Goal: Task Accomplishment & Management: Manage account settings

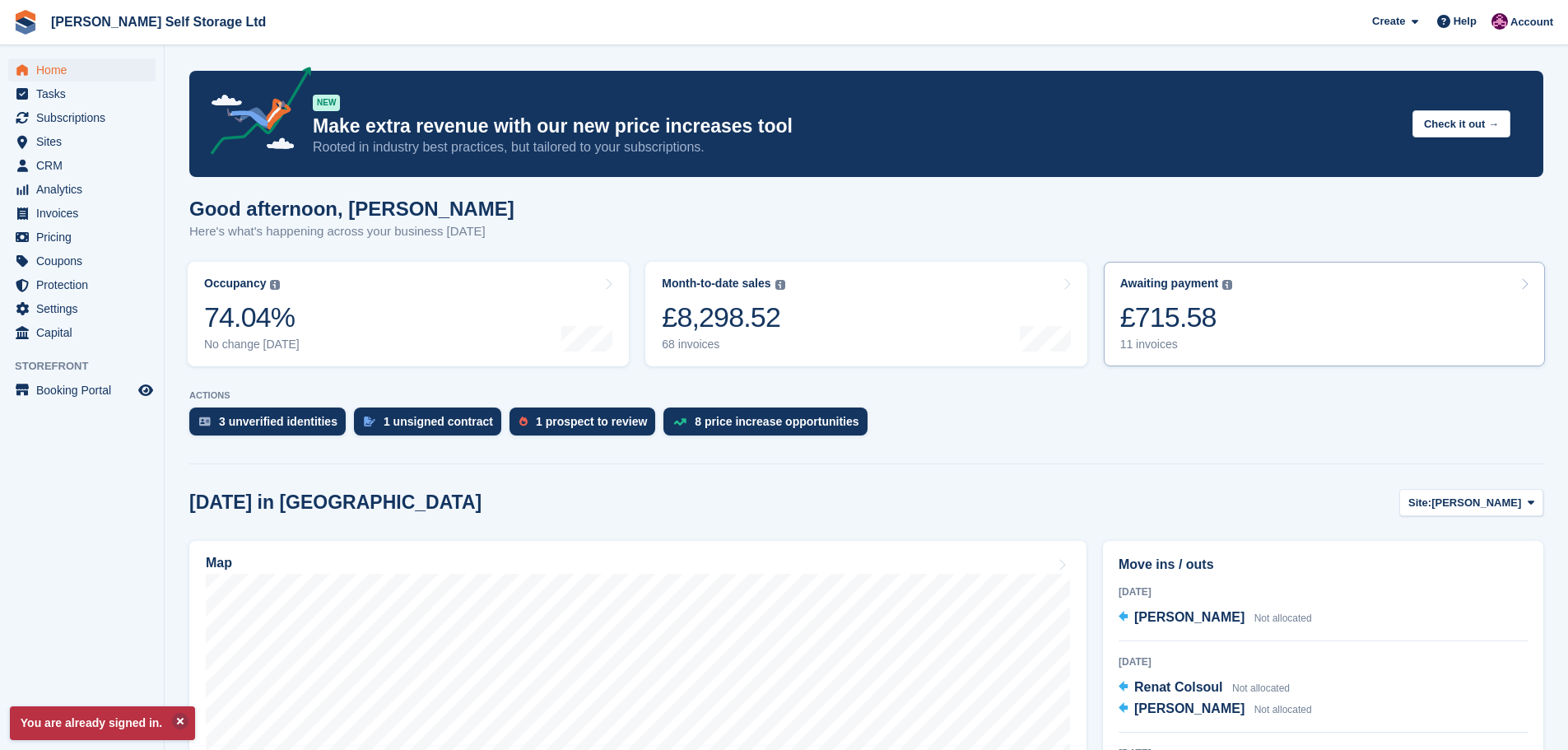
click at [1279, 310] on link "Awaiting payment The total outstanding balance on all open invoices. £715.58 11…" at bounding box center [1324, 314] width 441 height 105
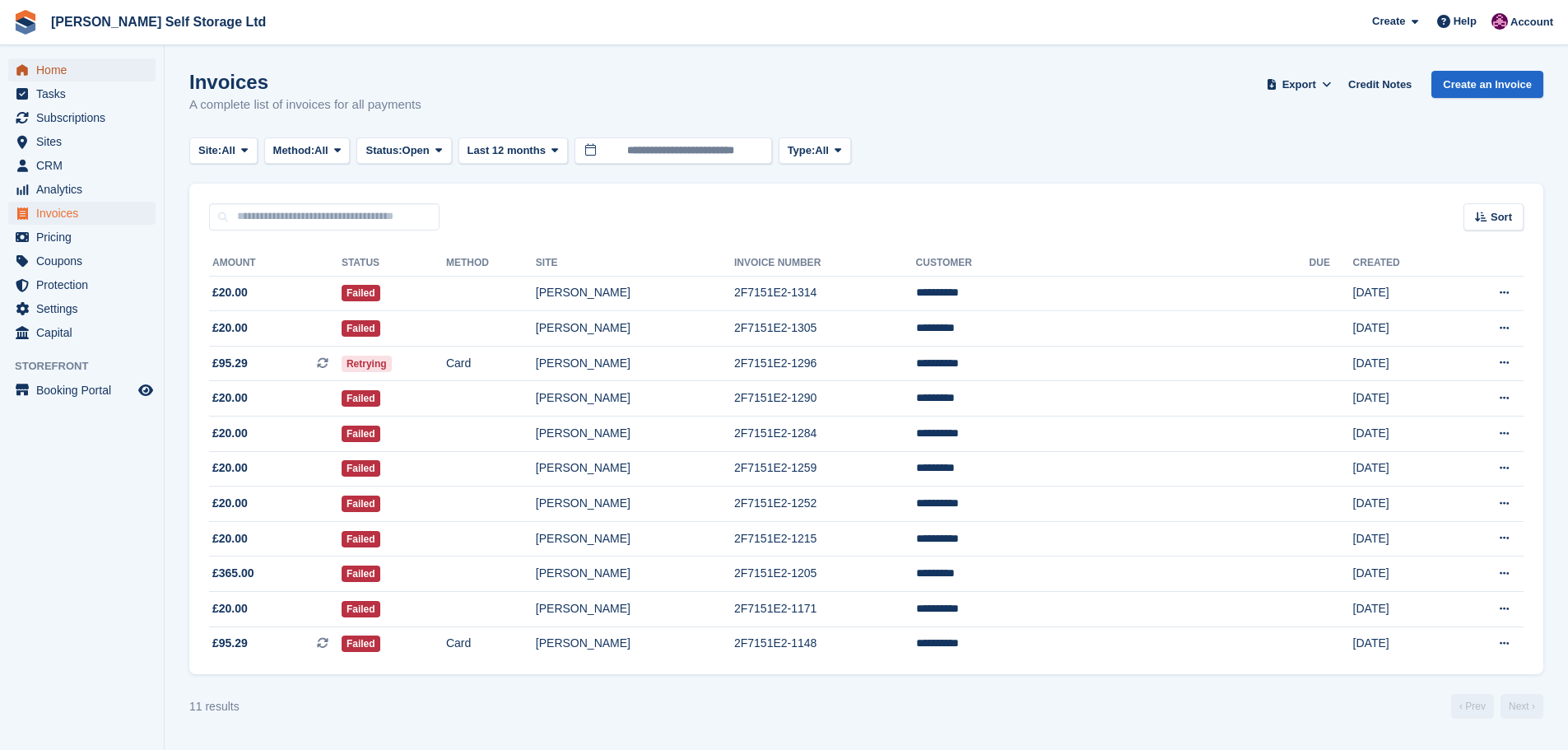
click at [51, 75] on span "Home" at bounding box center [85, 70] width 99 height 23
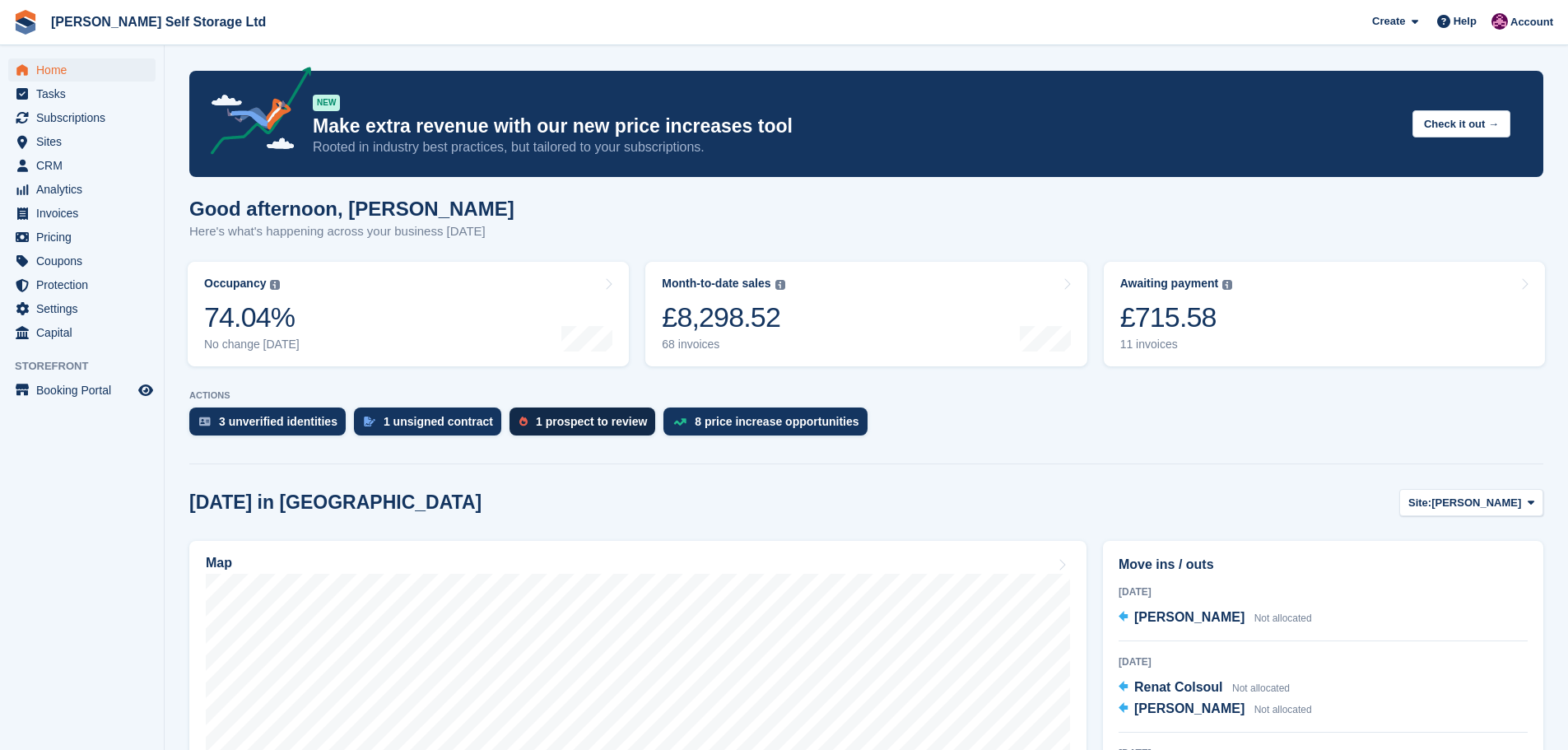
click at [553, 407] on div "ACTIONS 3 unverified identities 1 unsigned contract 1 prospect to review 8 pric…" at bounding box center [866, 416] width 1354 height 53
click at [544, 415] on div "1 prospect to review" at bounding box center [591, 422] width 111 height 14
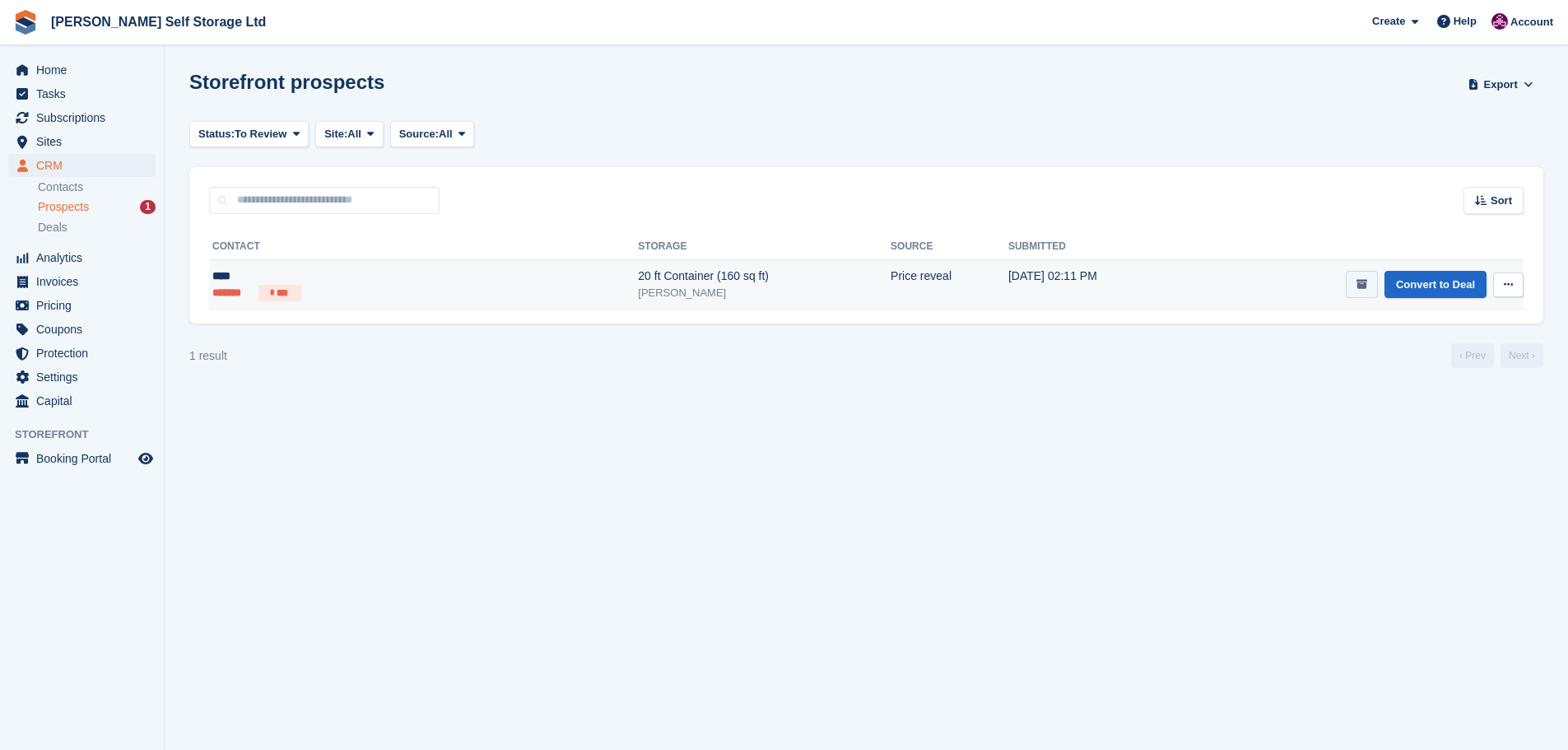
click at [1362, 283] on icon "submit" at bounding box center [1362, 284] width 11 height 11
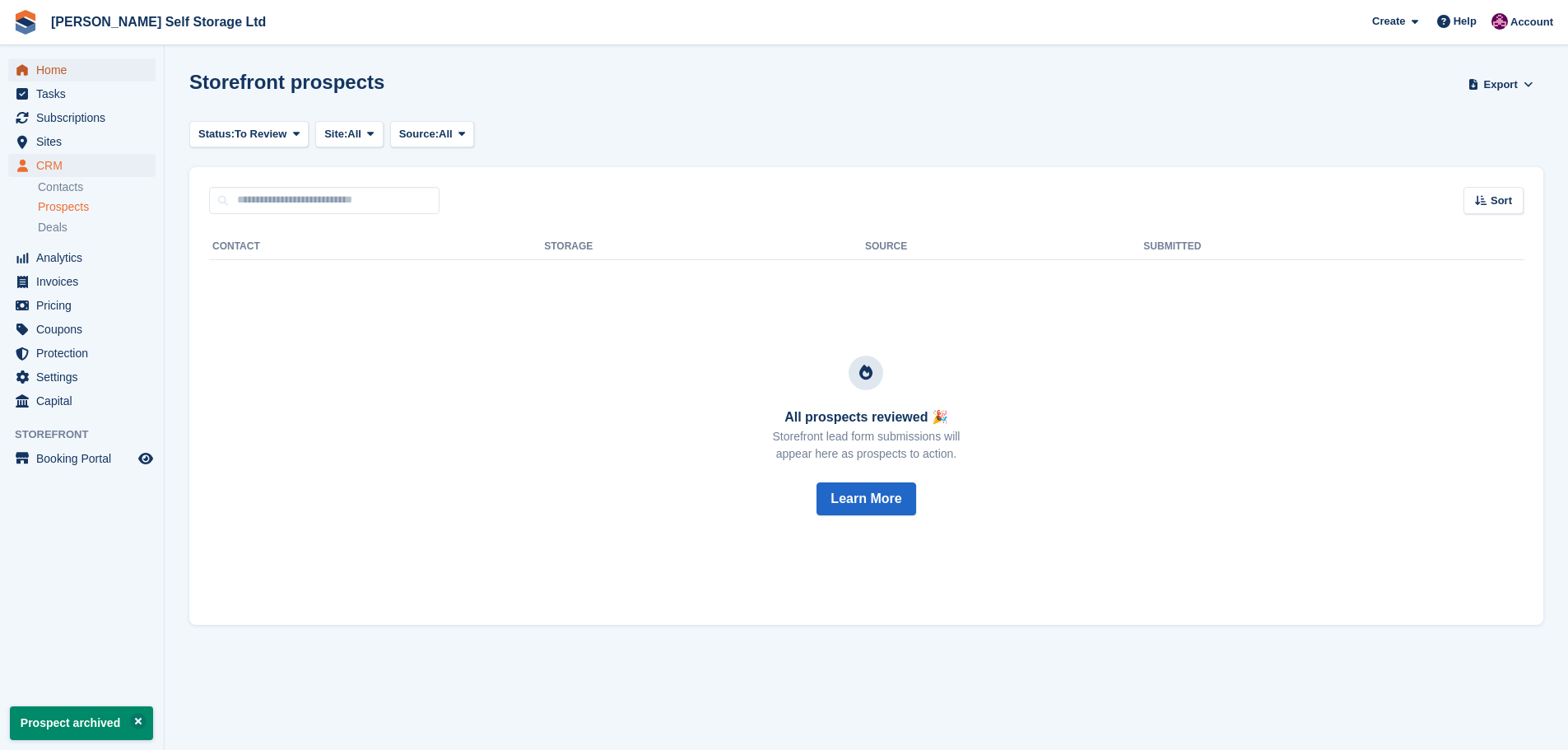
click at [58, 72] on span "Home" at bounding box center [85, 70] width 99 height 23
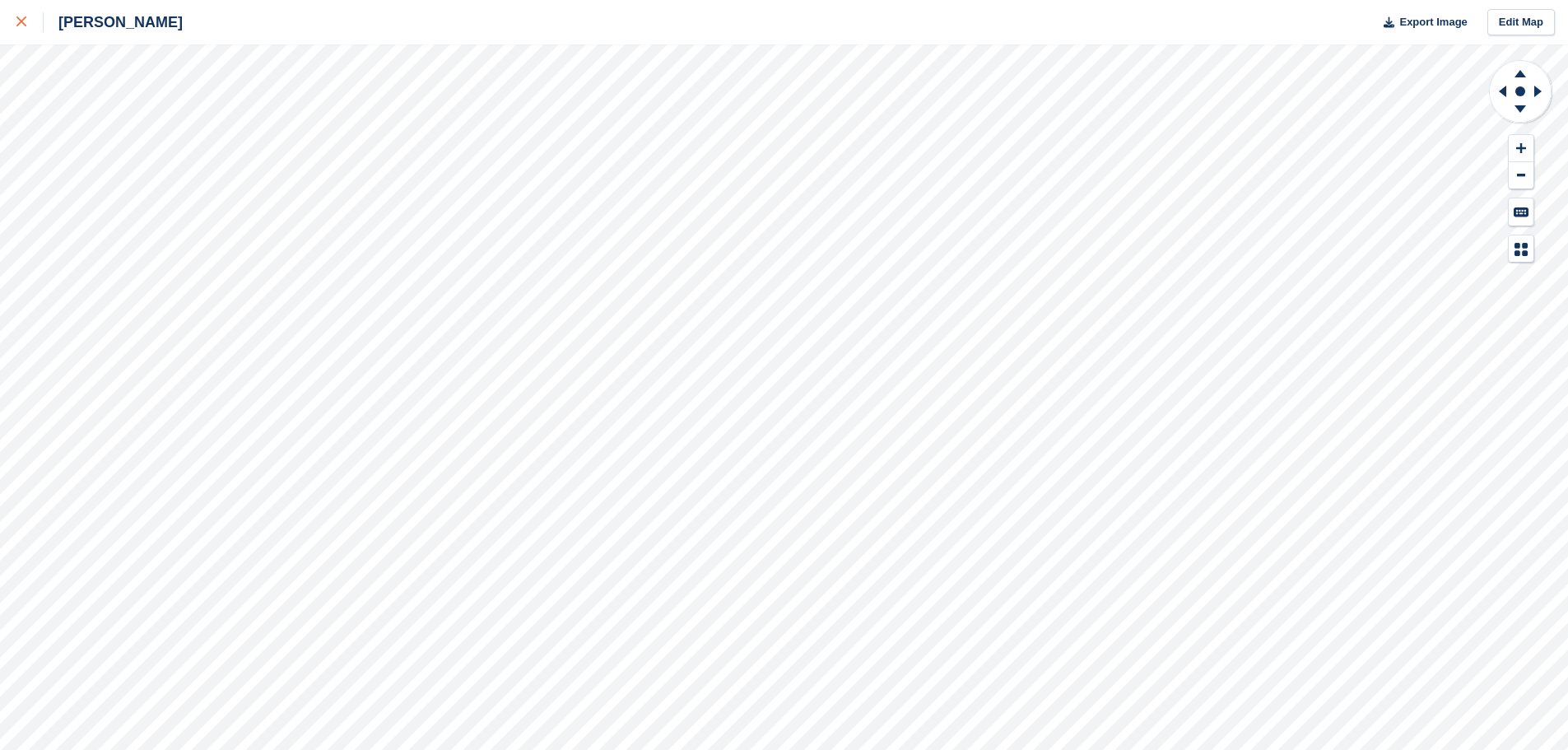
click at [30, 34] on link at bounding box center [21, 22] width 44 height 45
